Goal: Navigation & Orientation: Find specific page/section

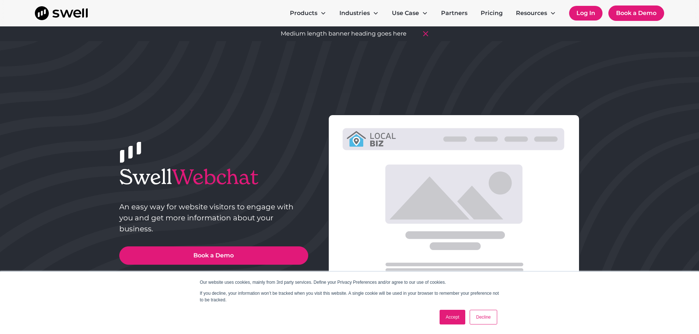
click at [593, 11] on link "Log In" at bounding box center [585, 13] width 33 height 15
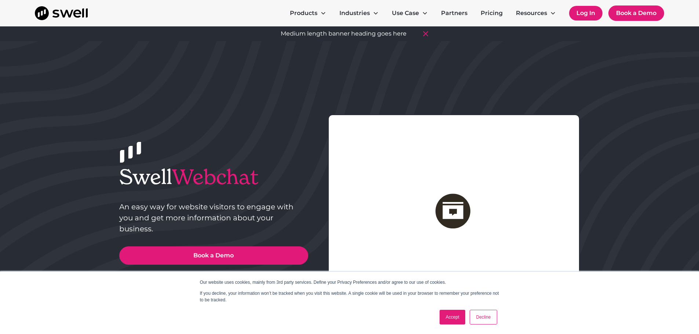
click at [584, 14] on link "Log In" at bounding box center [585, 13] width 33 height 15
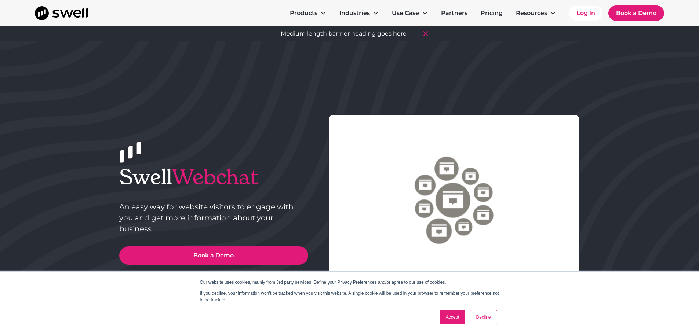
click at [489, 312] on link "Decline" at bounding box center [483, 317] width 27 height 15
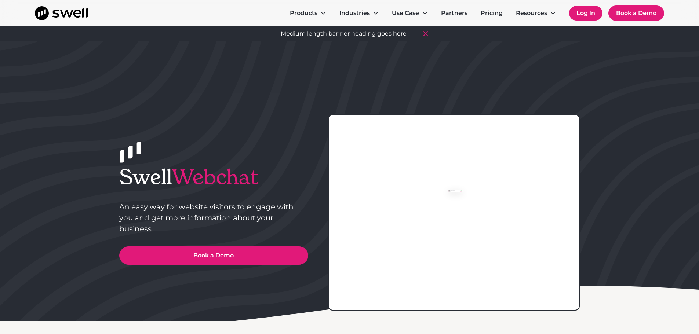
click at [588, 16] on link "Log In" at bounding box center [585, 13] width 33 height 15
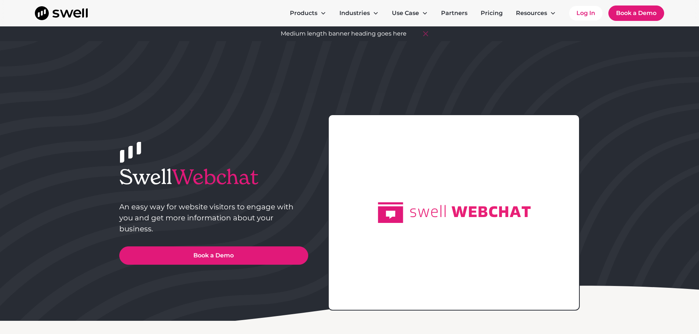
click at [426, 35] on icon at bounding box center [426, 34] width 12 height 12
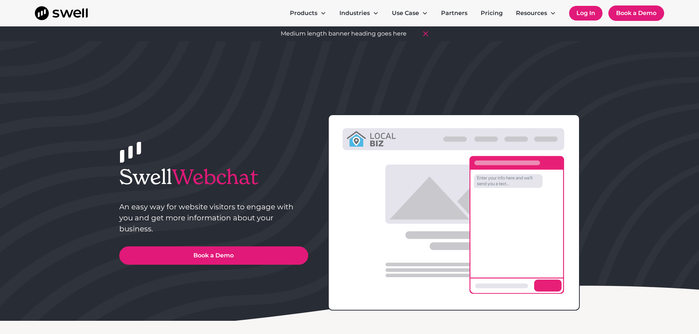
click at [588, 10] on link "Log In" at bounding box center [585, 13] width 33 height 15
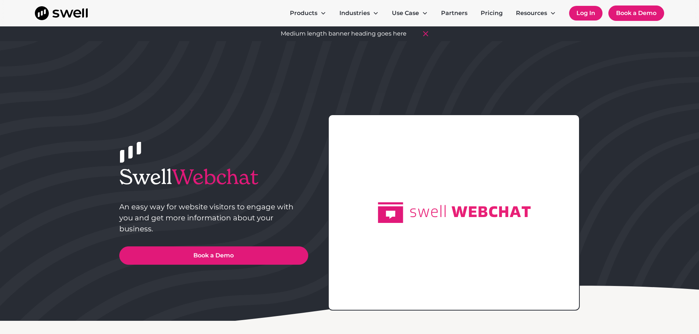
click at [583, 14] on link "Log In" at bounding box center [585, 13] width 33 height 15
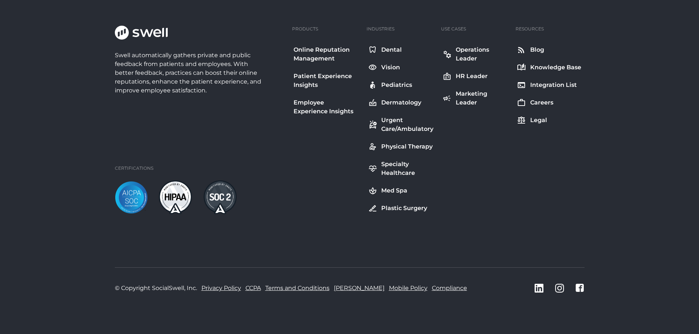
scroll to position [1282, 0]
